Goal: Task Accomplishment & Management: Use online tool/utility

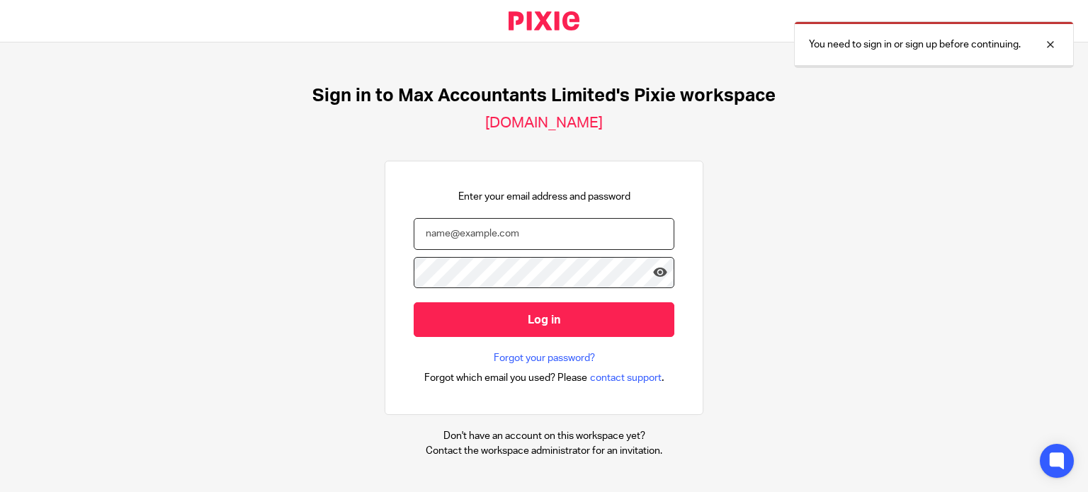
type input "[PERSON_NAME][EMAIL_ADDRESS][DOMAIN_NAME]"
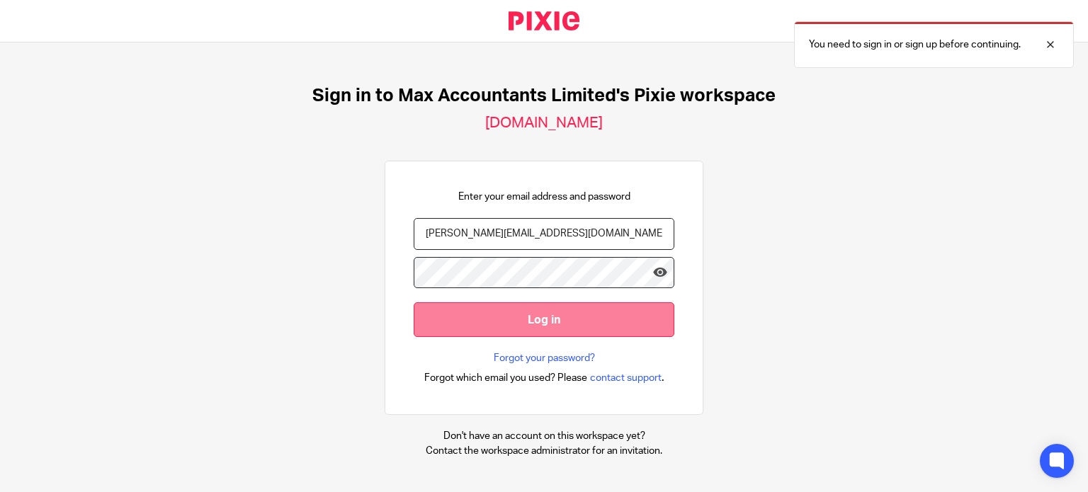
click at [514, 312] on input "Log in" at bounding box center [544, 320] width 261 height 35
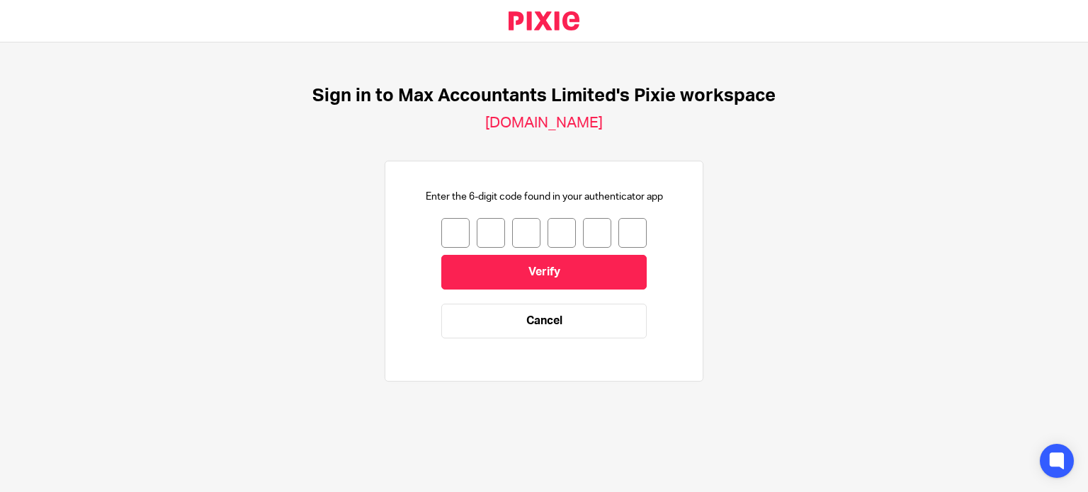
click at [431, 222] on div "Enter the 6-digit code found in your authenticator app Verify Cancel" at bounding box center [544, 271] width 261 height 163
type input "0"
type input "8"
type input "4"
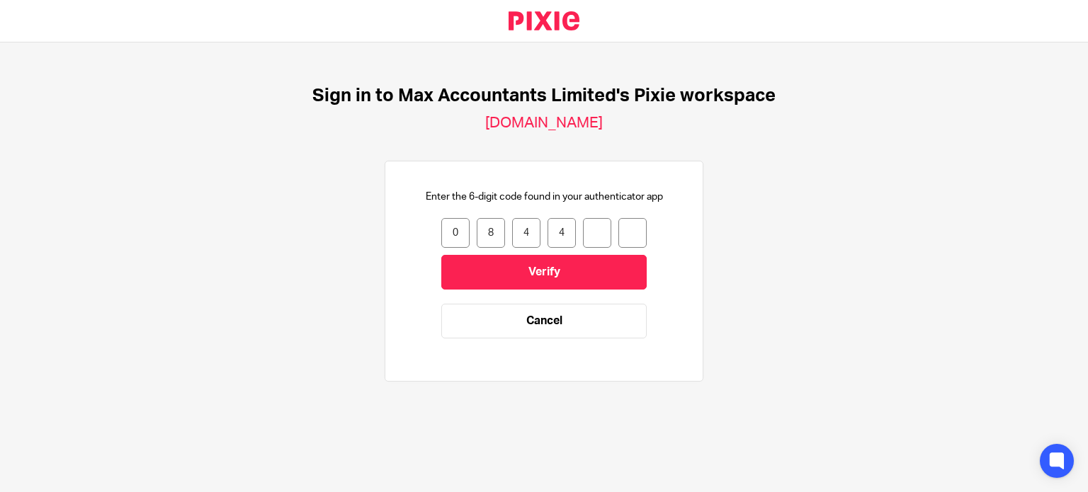
type input "3"
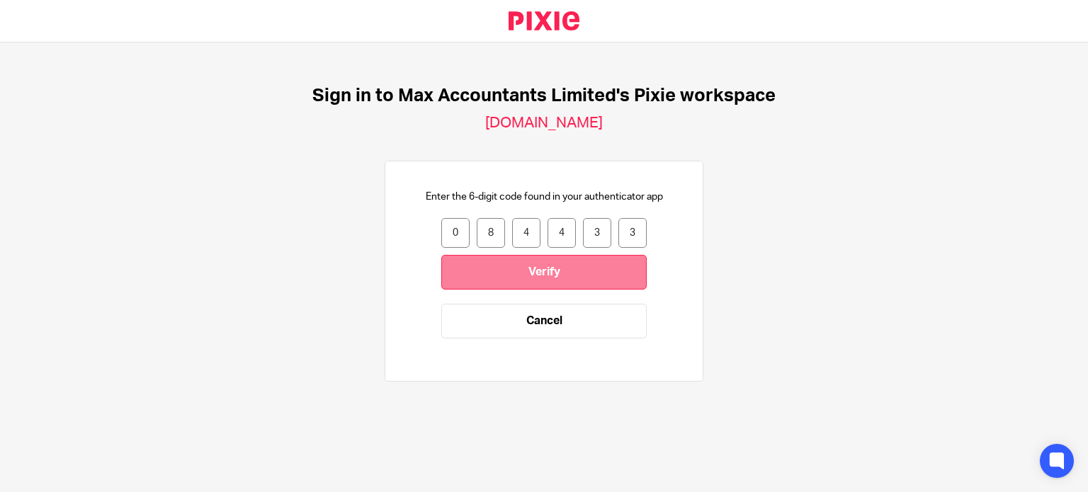
click at [526, 273] on input "Verify" at bounding box center [543, 272] width 205 height 35
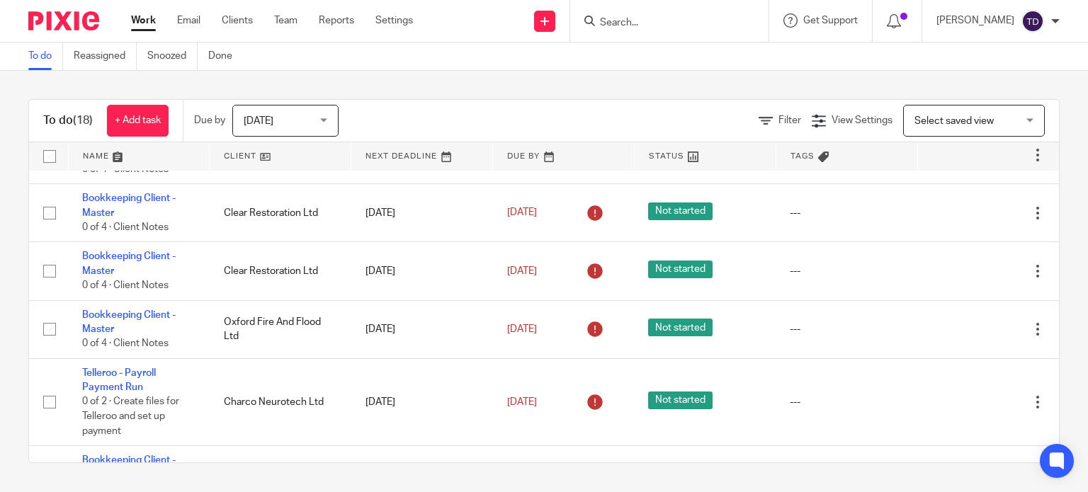
scroll to position [454, 0]
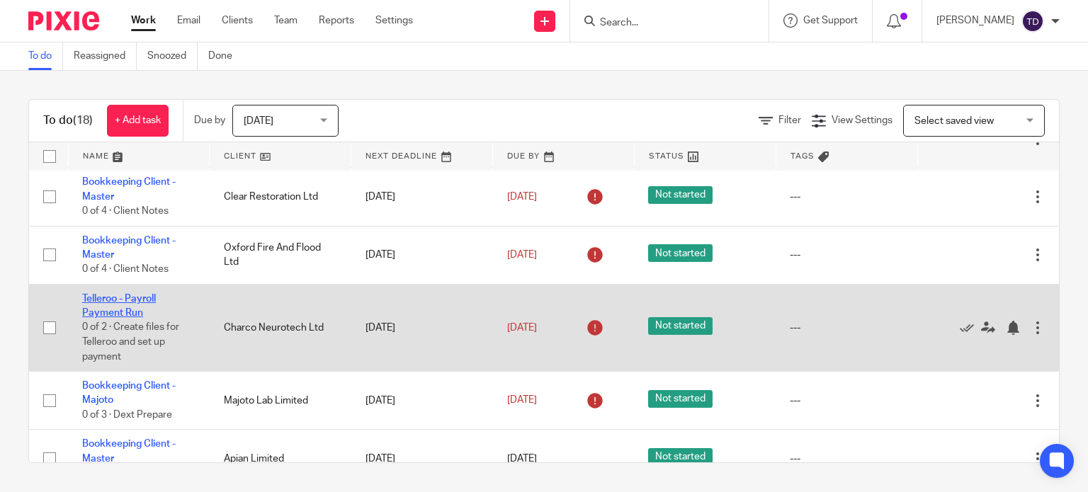
click at [142, 318] on link "Telleroo - Payroll Payment Run" at bounding box center [119, 306] width 74 height 24
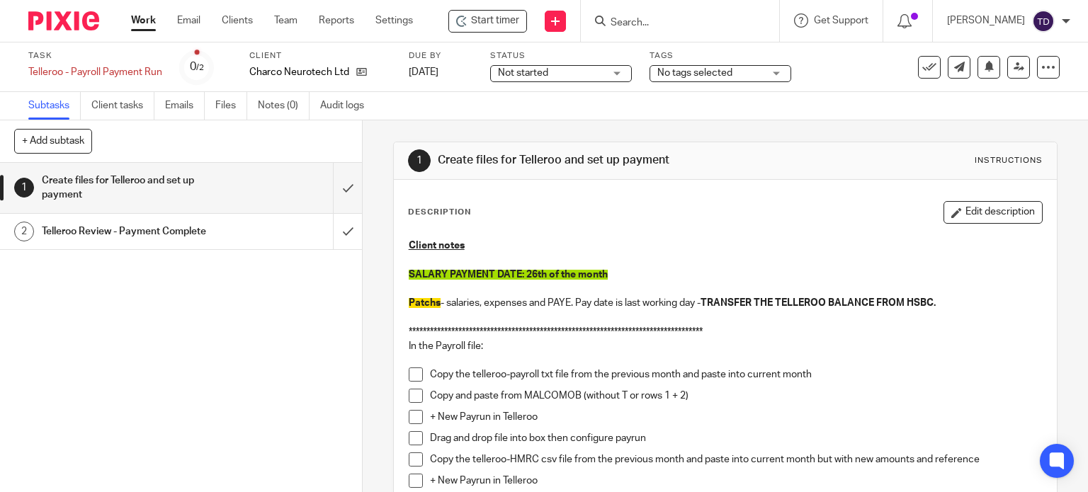
click at [652, 218] on div "Description Edit description" at bounding box center [726, 212] width 636 height 23
click at [488, 22] on span "Start timer" at bounding box center [495, 20] width 48 height 15
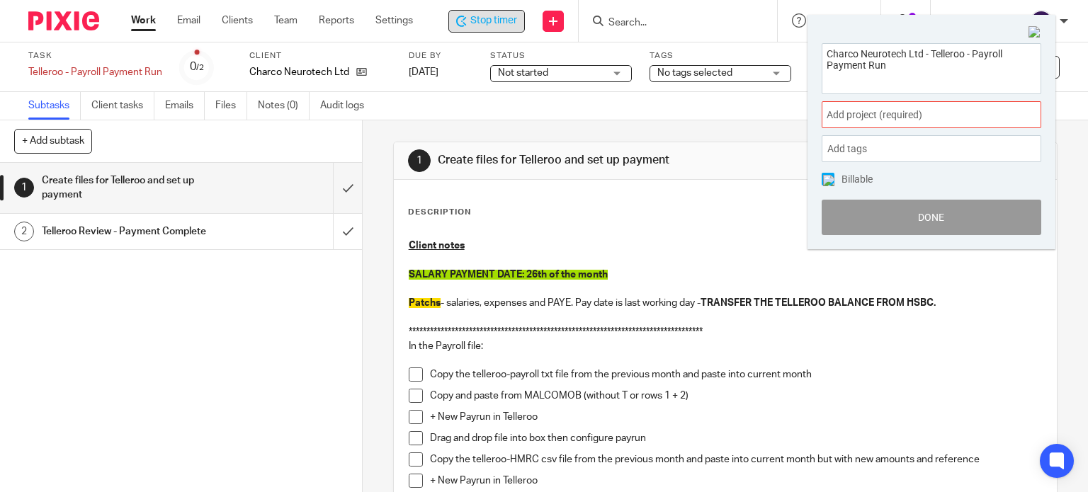
click at [873, 108] on span "Add project (required) :" at bounding box center [916, 115] width 179 height 15
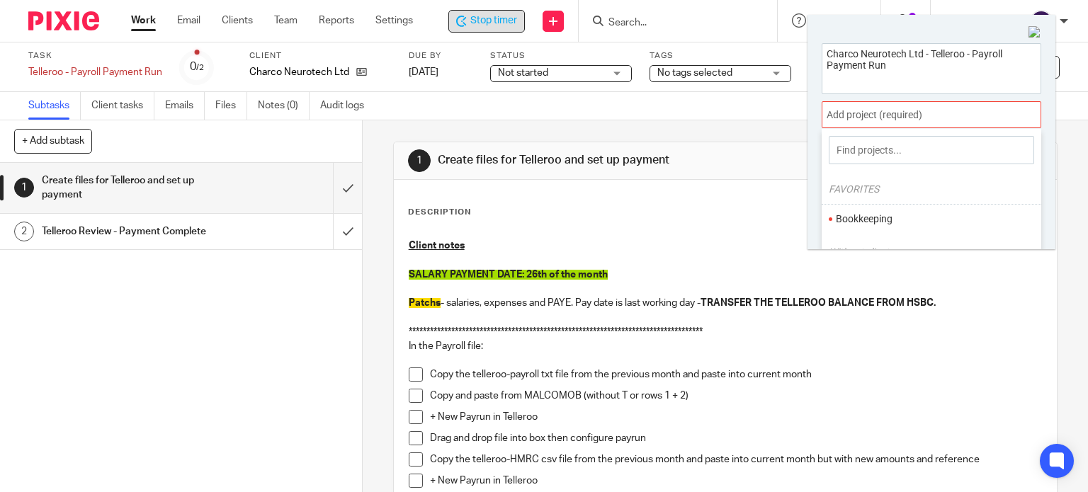
click at [896, 223] on li "Bookkeeping" at bounding box center [928, 219] width 185 height 15
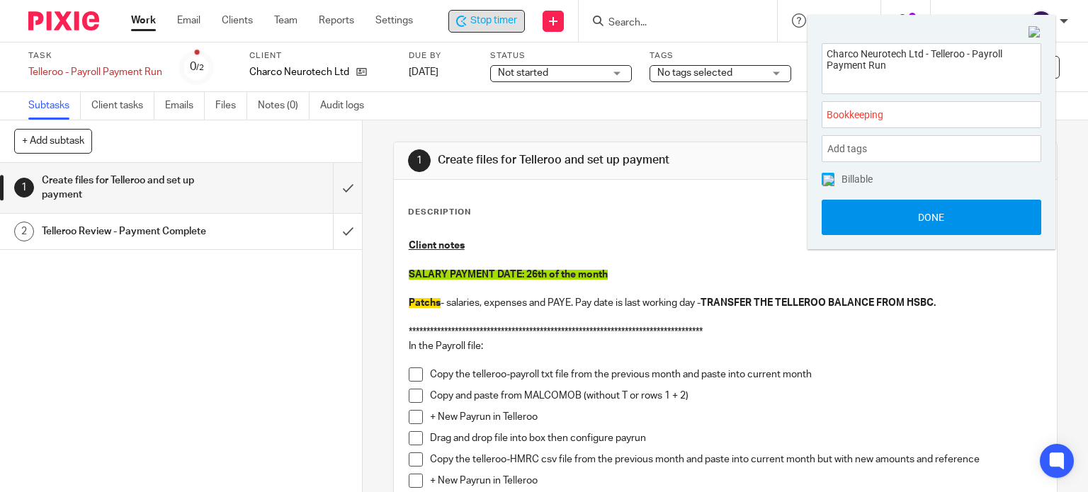
click at [906, 222] on button "Done" at bounding box center [932, 217] width 220 height 35
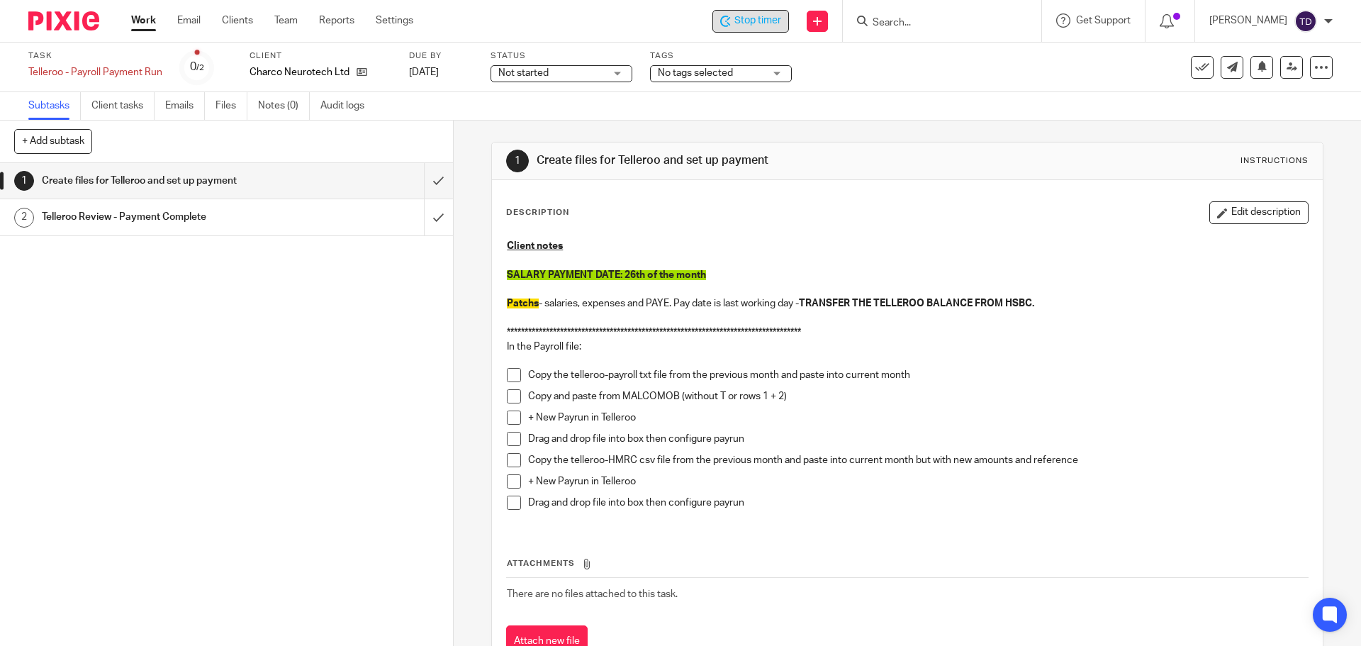
click at [885, 191] on div "**********" at bounding box center [907, 429] width 830 height 498
